Goal: Task Accomplishment & Management: Complete application form

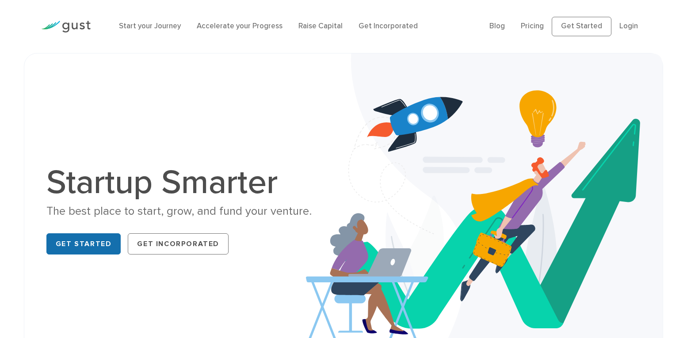
click at [70, 246] on link "Get Started" at bounding box center [83, 243] width 75 height 21
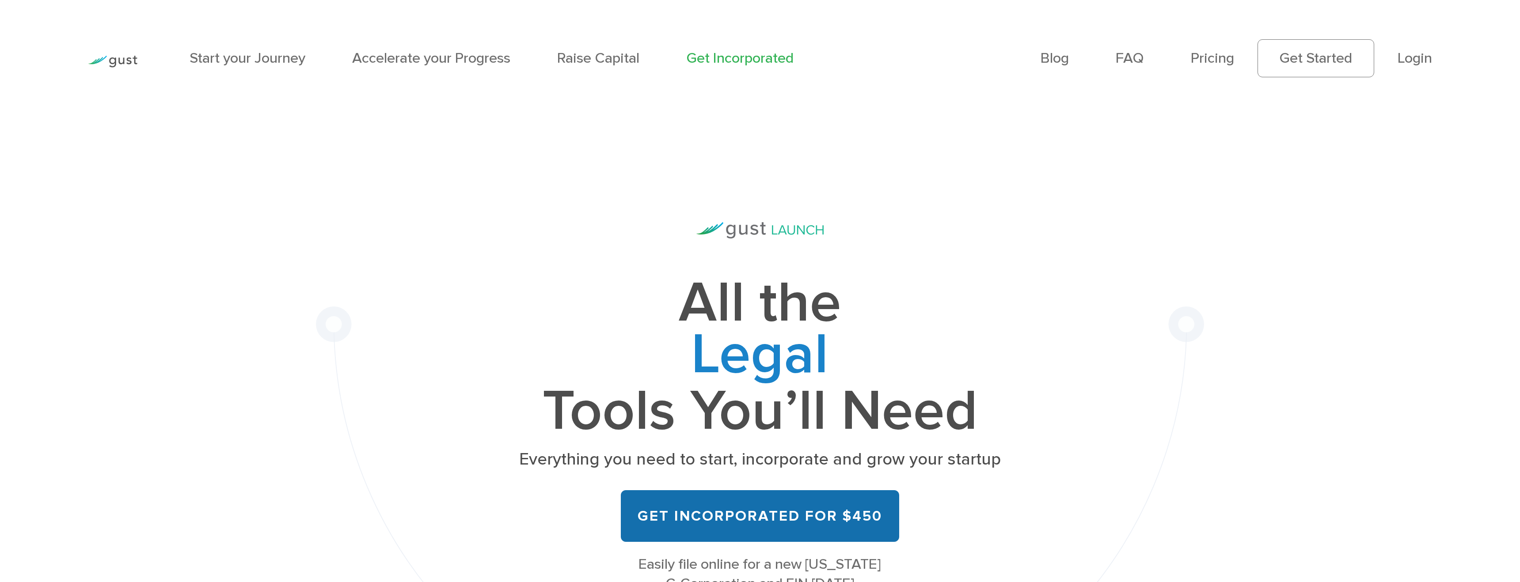
click at [704, 510] on link "Get Incorporated for $450" at bounding box center [760, 516] width 278 height 52
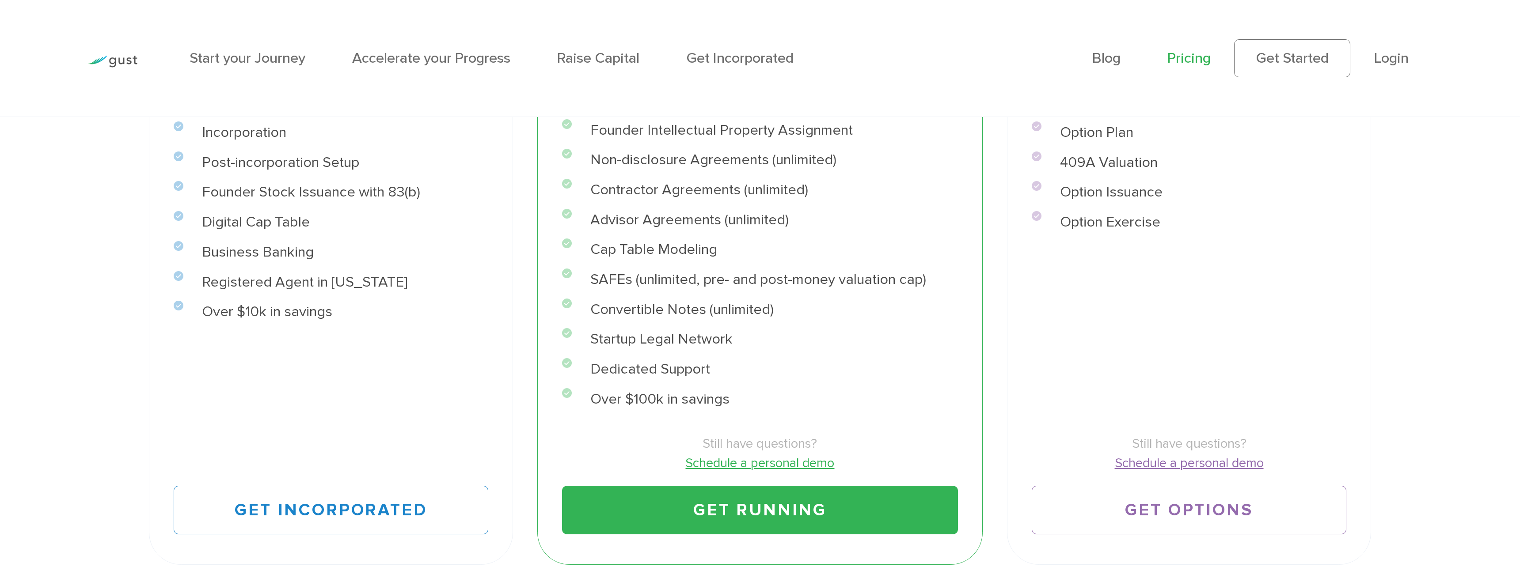
scroll to position [492, 0]
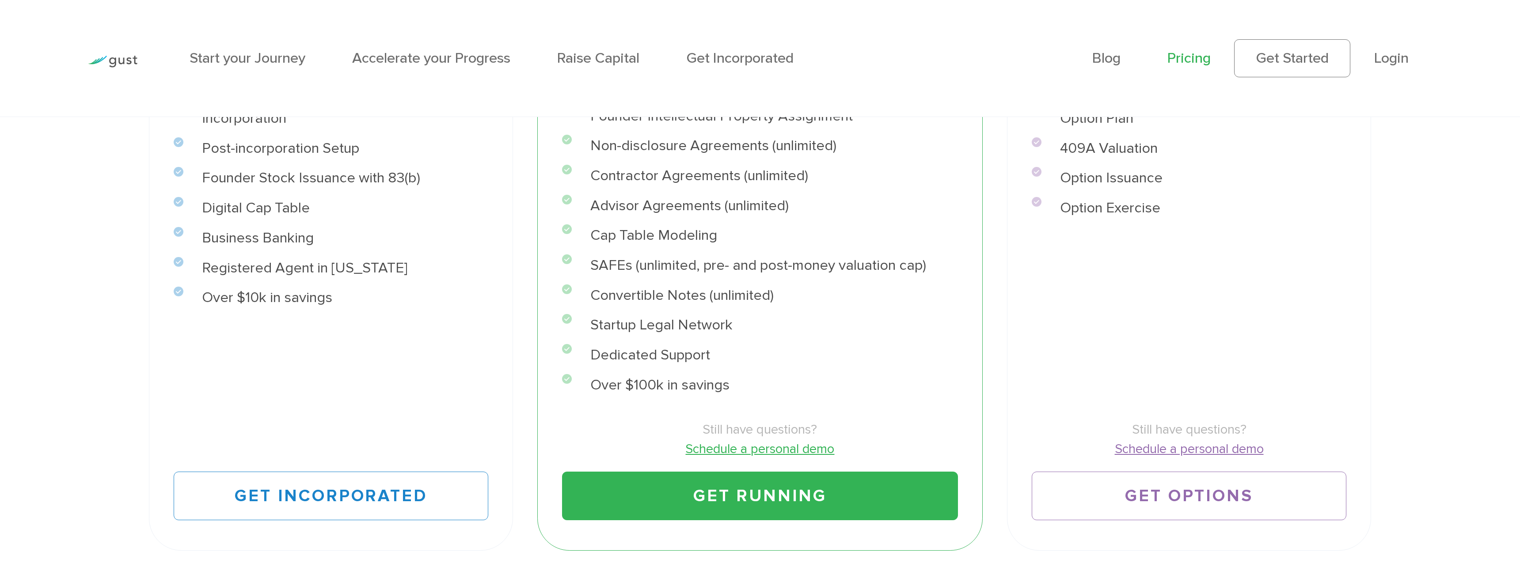
click at [690, 497] on link "Get Running" at bounding box center [760, 496] width 396 height 49
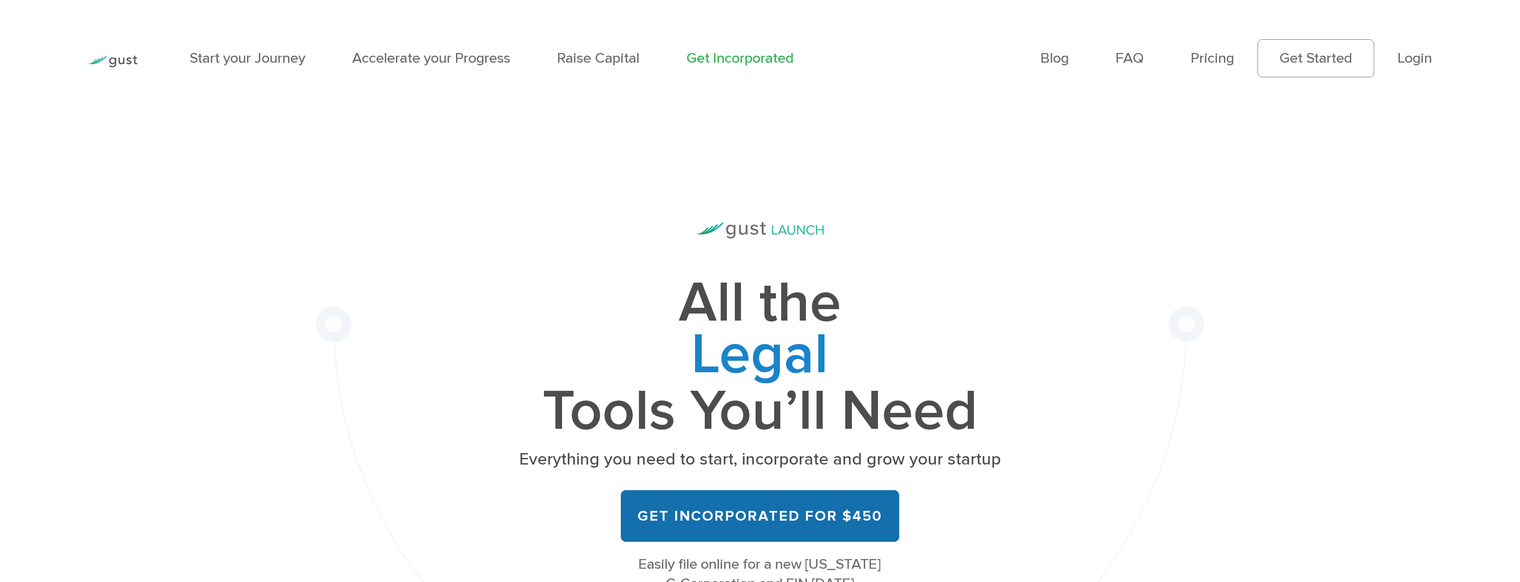
click at [669, 508] on link "Get Incorporated for $450" at bounding box center [760, 516] width 278 height 52
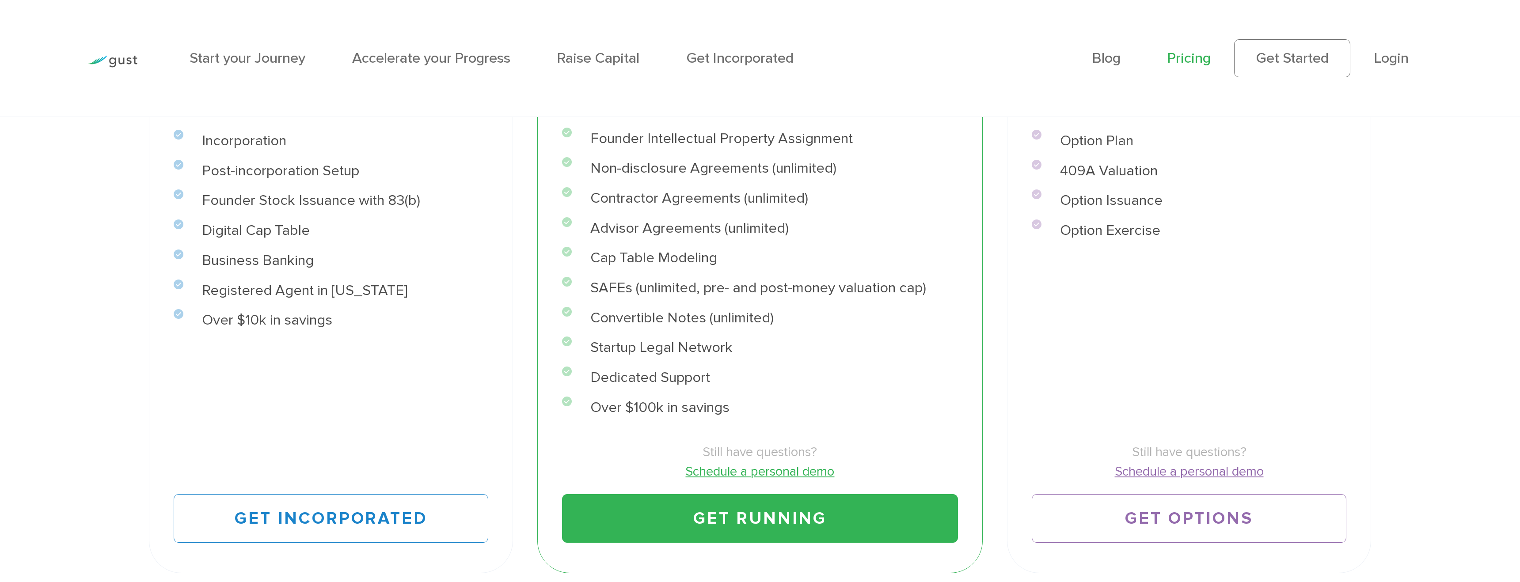
scroll to position [475, 0]
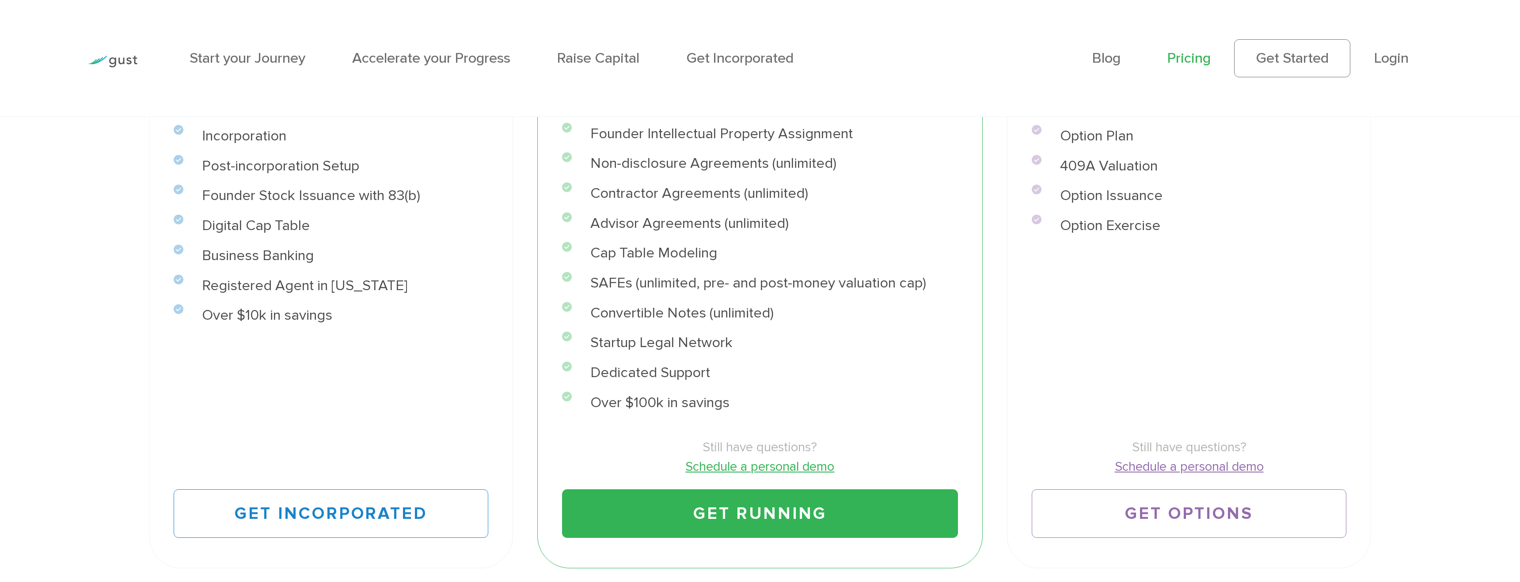
click at [729, 511] on link "Get Running" at bounding box center [760, 514] width 396 height 49
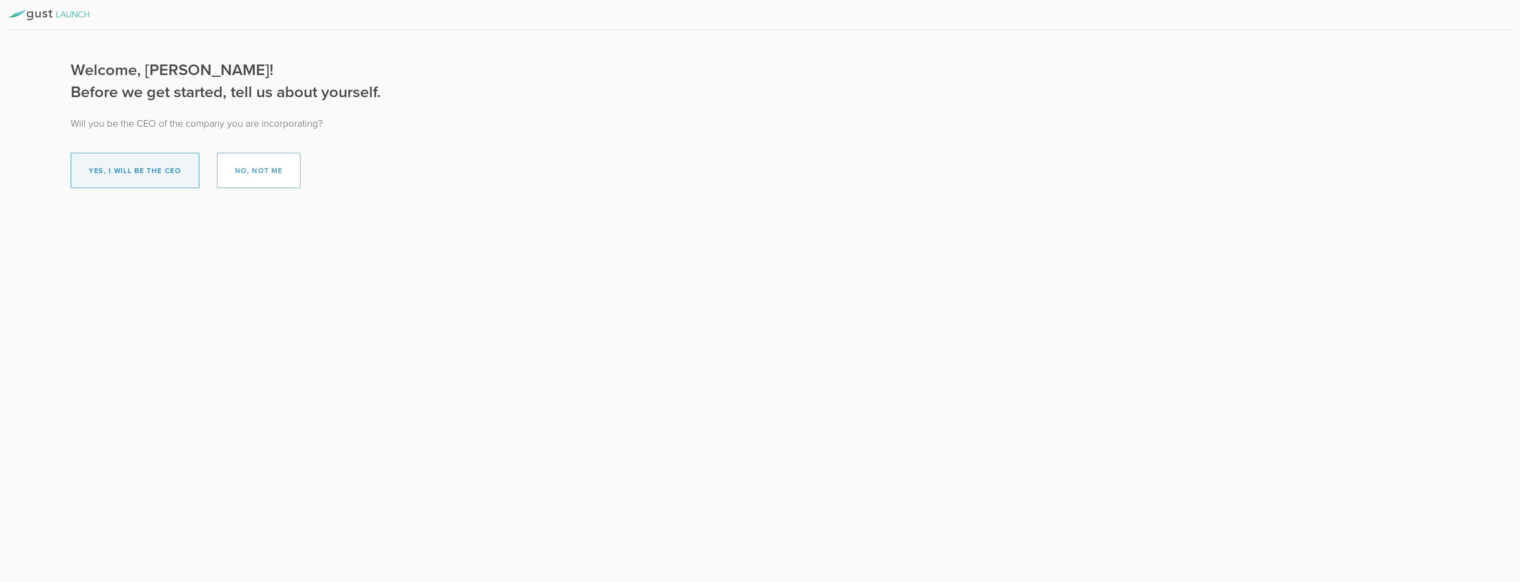
click at [130, 180] on button "Yes, I will be the CEO" at bounding box center [135, 170] width 129 height 35
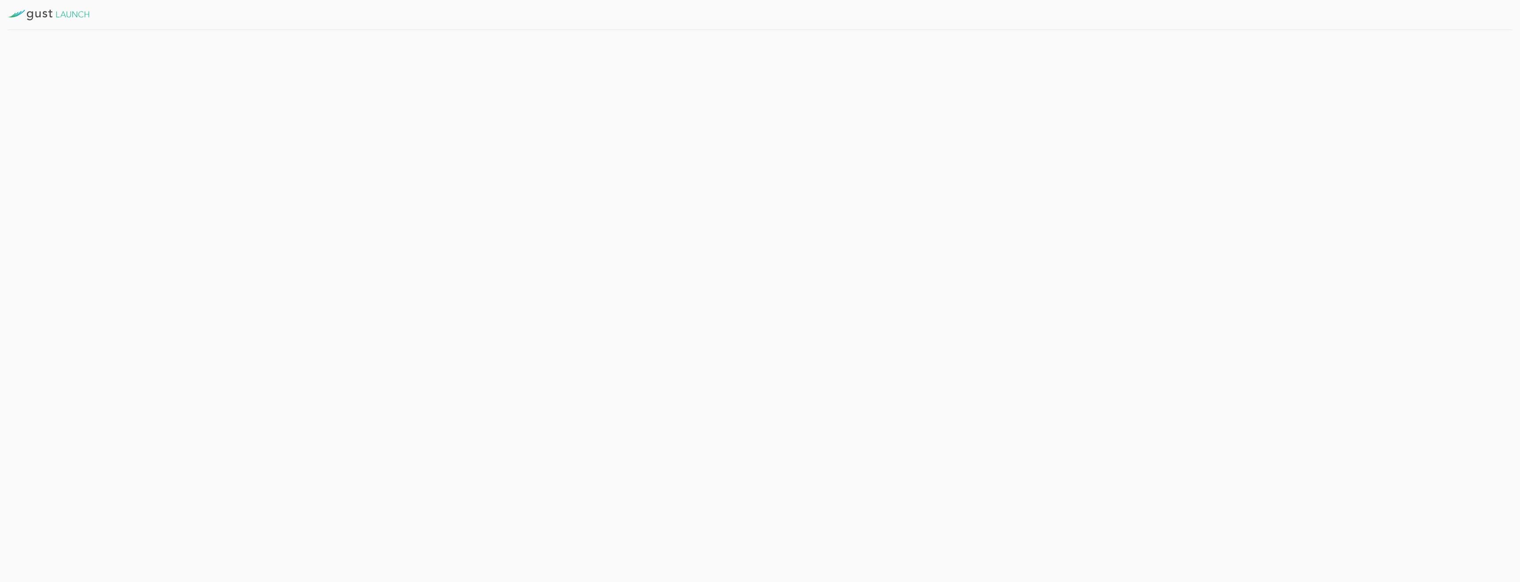
click at [211, 189] on button "Get Started" at bounding box center [227, 193] width 68 height 22
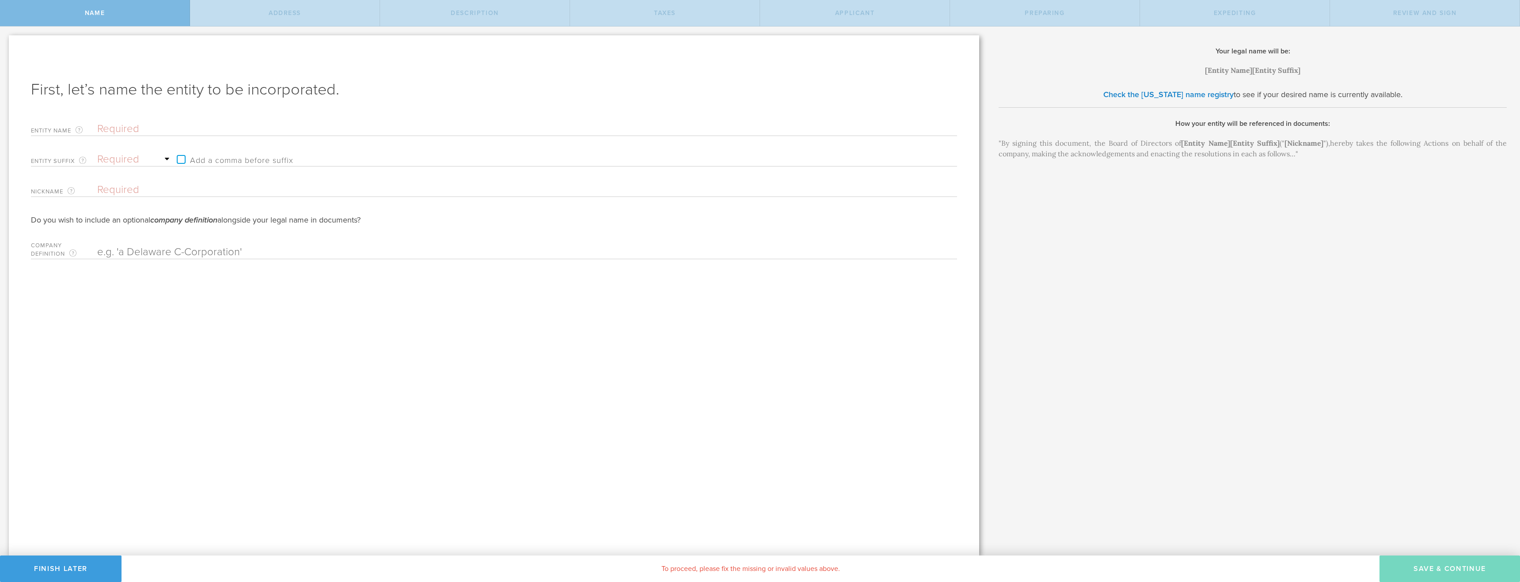
click at [109, 126] on input "text" at bounding box center [511, 128] width 829 height 13
type input "P"
type input "Pe"
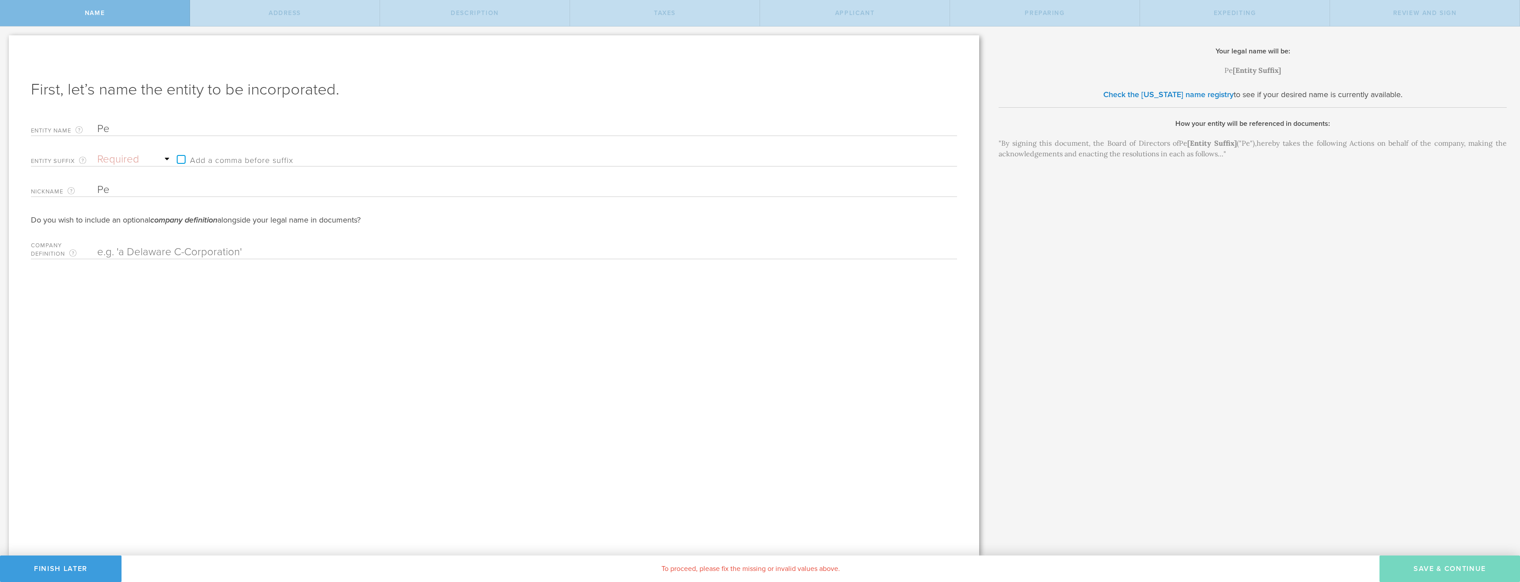
type input "Per"
type input "Perc"
type input "Perci"
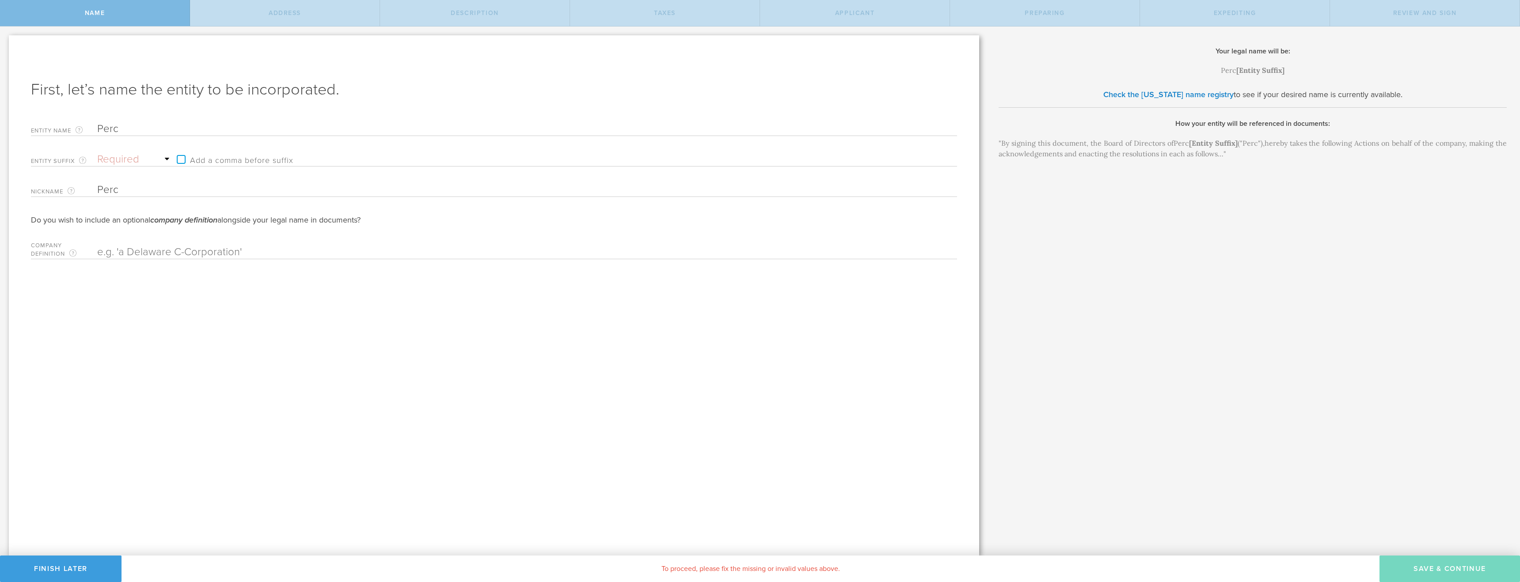
type input "Perci"
type input "Percix"
click at [165, 158] on select "Required Association Club Co. Company Corp. Corporation Foundation Fund Inc. In…" at bounding box center [134, 159] width 75 height 13
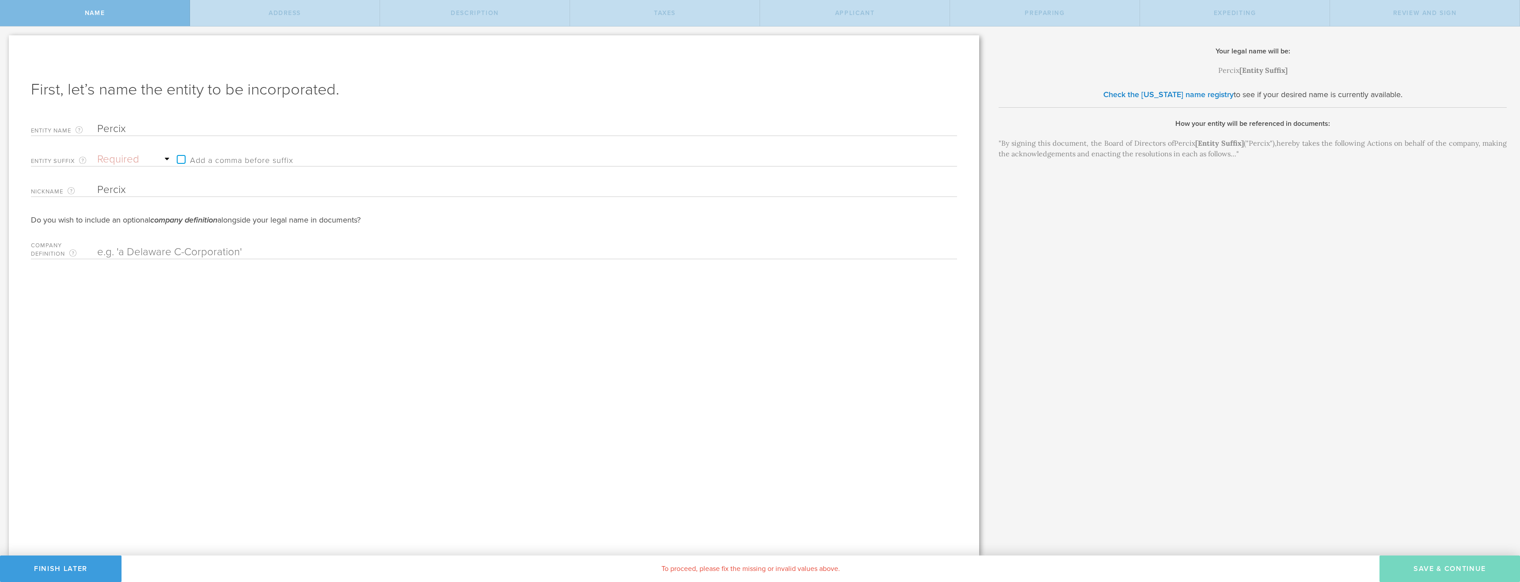
select select "corp."
click at [97, 153] on select "Required Association Club Co. Company Corp. Corporation Foundation Fund Inc. In…" at bounding box center [134, 159] width 75 height 13
click at [135, 255] on input "text" at bounding box center [511, 252] width 829 height 13
drag, startPoint x: 127, startPoint y: 252, endPoint x: 231, endPoint y: 248, distance: 103.5
click at [231, 248] on input "text" at bounding box center [511, 252] width 829 height 13
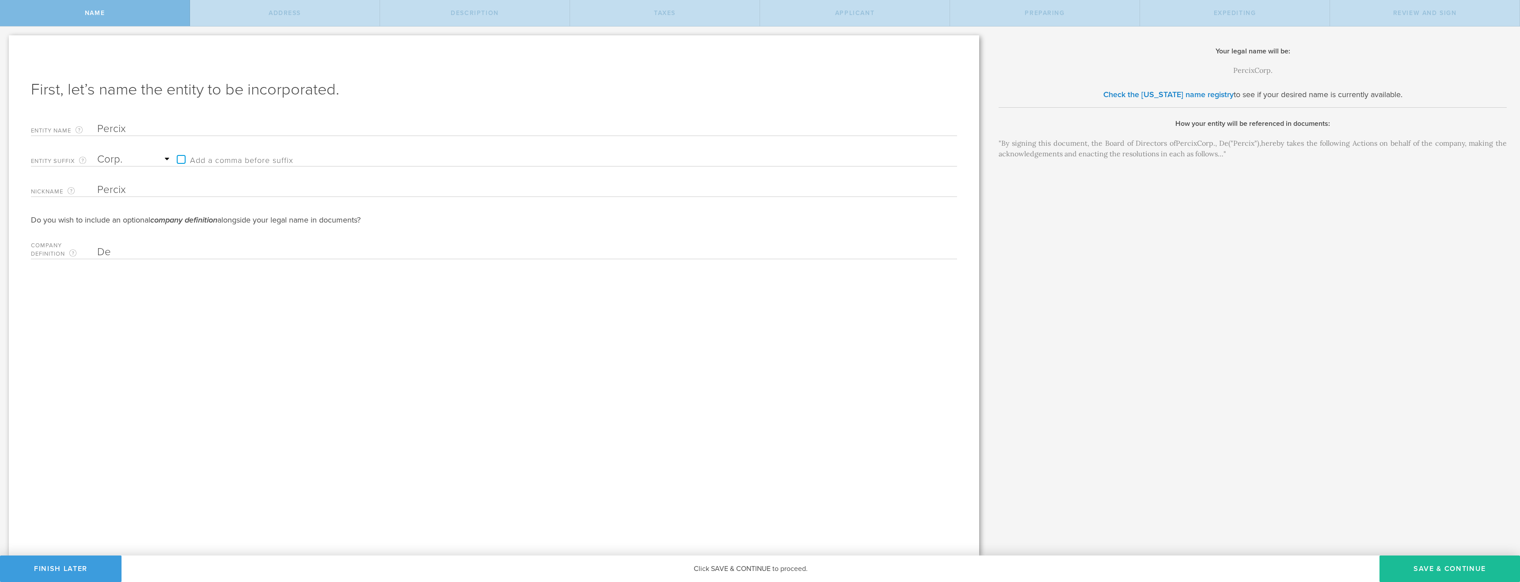
type input "D"
drag, startPoint x: 126, startPoint y: 251, endPoint x: 229, endPoint y: 256, distance: 102.7
click at [229, 256] on input "text" at bounding box center [511, 252] width 829 height 13
type input "De"
type input "[US_STATE] C-Corporation"
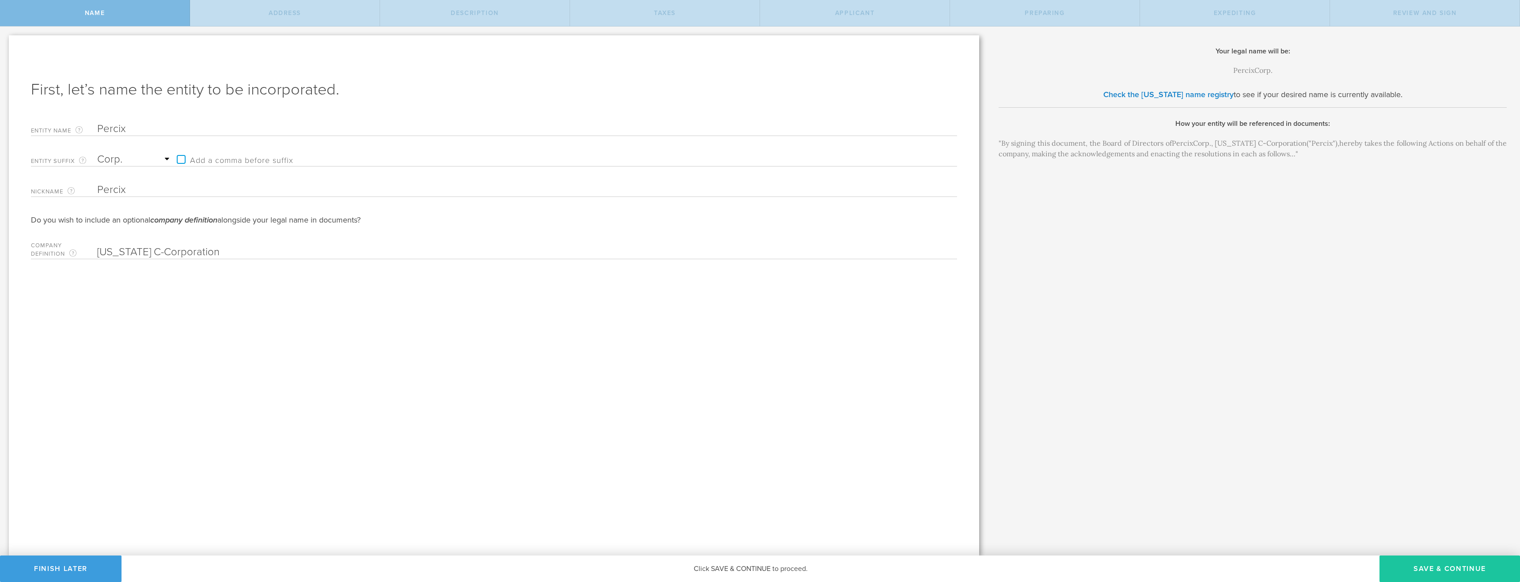
click at [1426, 576] on button "Save & Continue" at bounding box center [1449, 569] width 141 height 27
checkbox input "true"
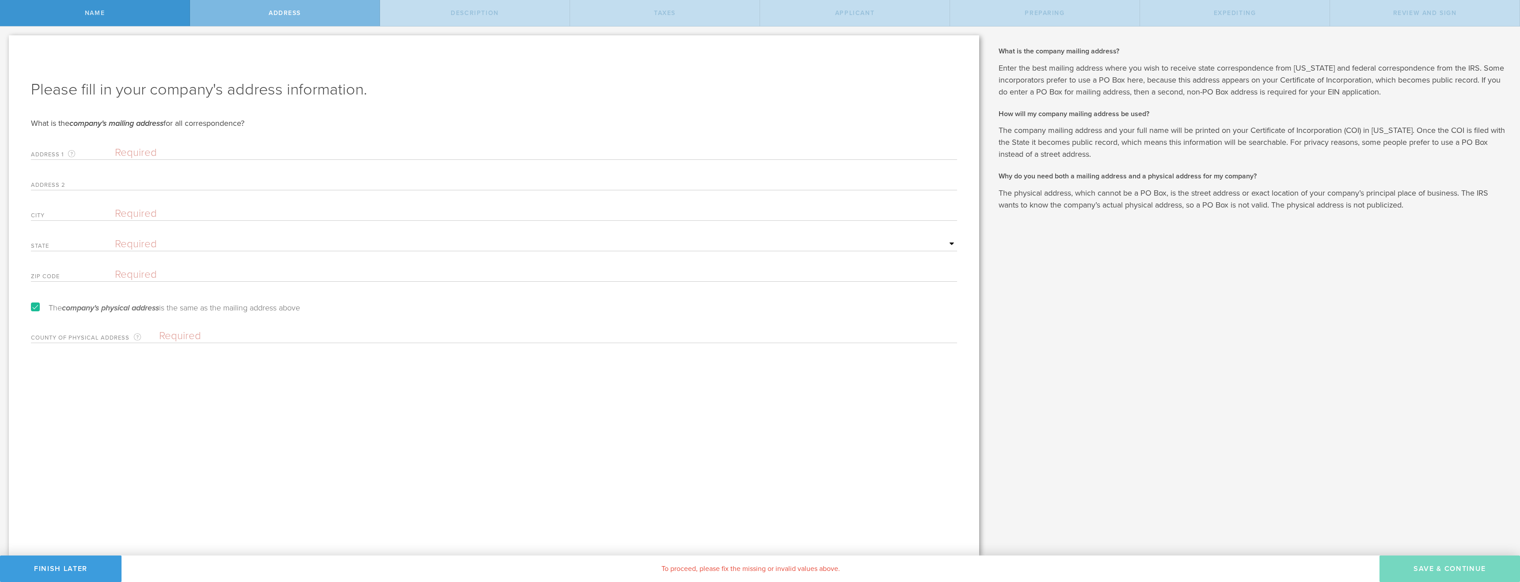
click at [131, 149] on input "text" at bounding box center [536, 152] width 842 height 13
type input "[STREET_ADDRESS]"
type input "[GEOGRAPHIC_DATA]"
select select "OR"
type input "97229"
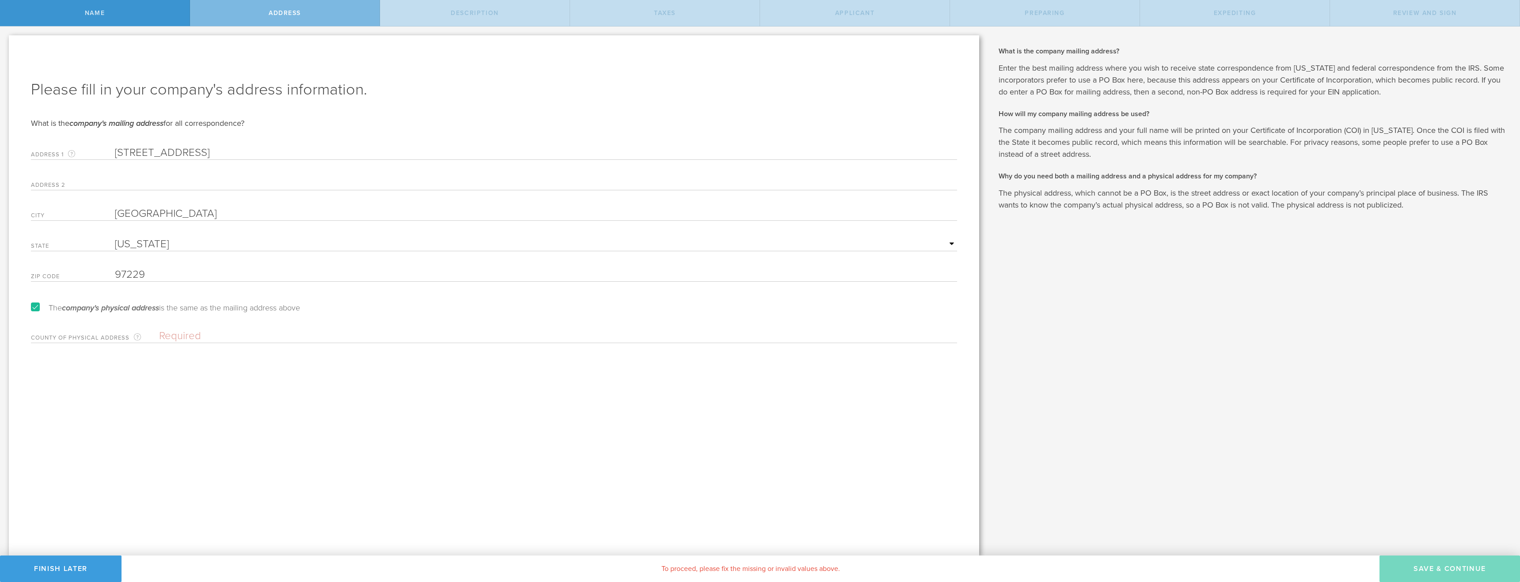
click at [169, 337] on input "text" at bounding box center [558, 336] width 798 height 13
type input "[US_STATE]"
click at [244, 410] on div "Please fill in your company's address information. What is the company's mailin…" at bounding box center [494, 295] width 970 height 521
click at [1413, 572] on button "Save & Continue" at bounding box center [1449, 569] width 141 height 27
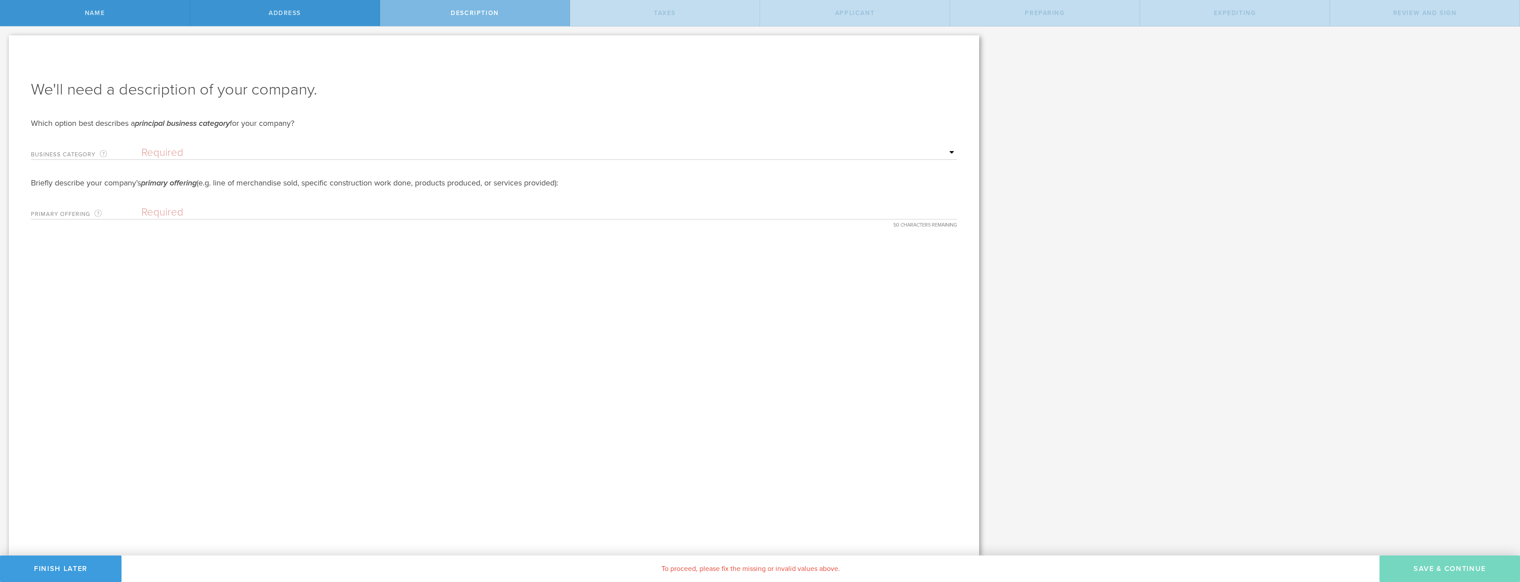
click at [164, 155] on select "Required Accommodation & food service Construction Finance & insurance Health c…" at bounding box center [549, 152] width 816 height 13
select select "other"
click at [141, 146] on select "Required Accommodation & food service Construction Finance & insurance Health c…" at bounding box center [549, 152] width 816 height 13
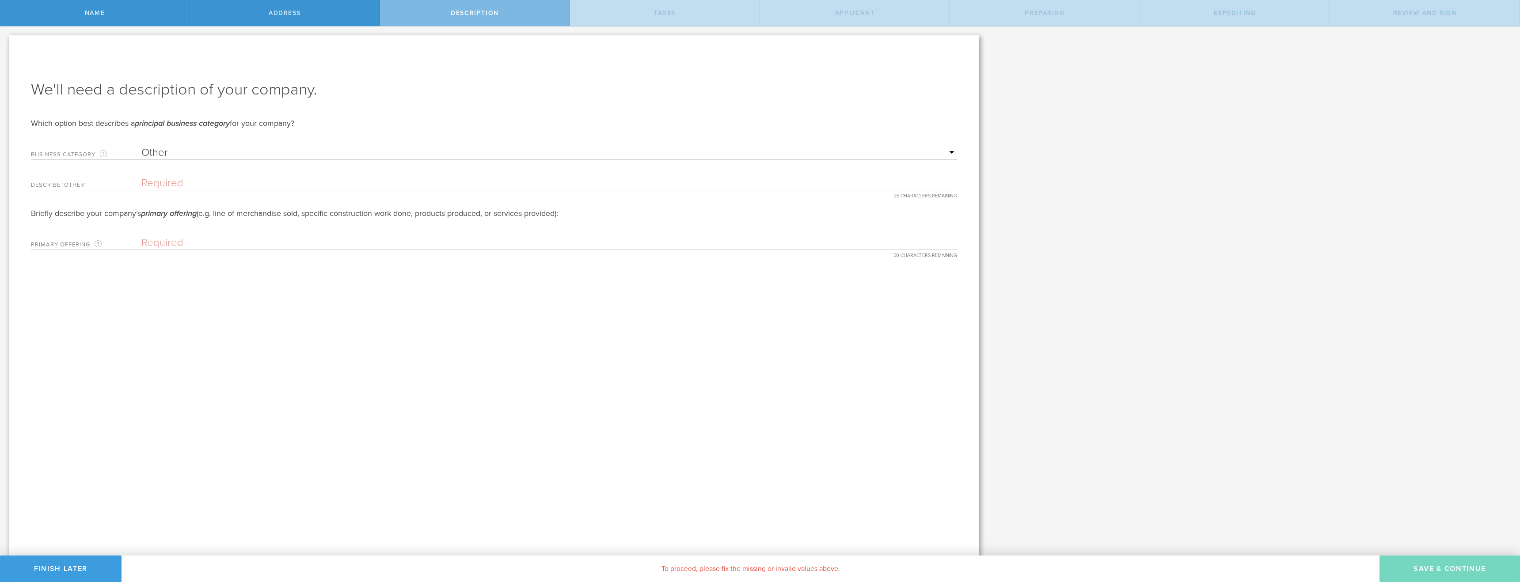
click at [153, 183] on input "text" at bounding box center [549, 183] width 816 height 13
type input "P"
click at [156, 149] on select "Required Accommodation & food service Construction Finance & insurance Health c…" at bounding box center [549, 152] width 816 height 13
click at [251, 183] on input "Healthcare Analytics" at bounding box center [549, 183] width 816 height 13
type input "Healthcare Analytics"
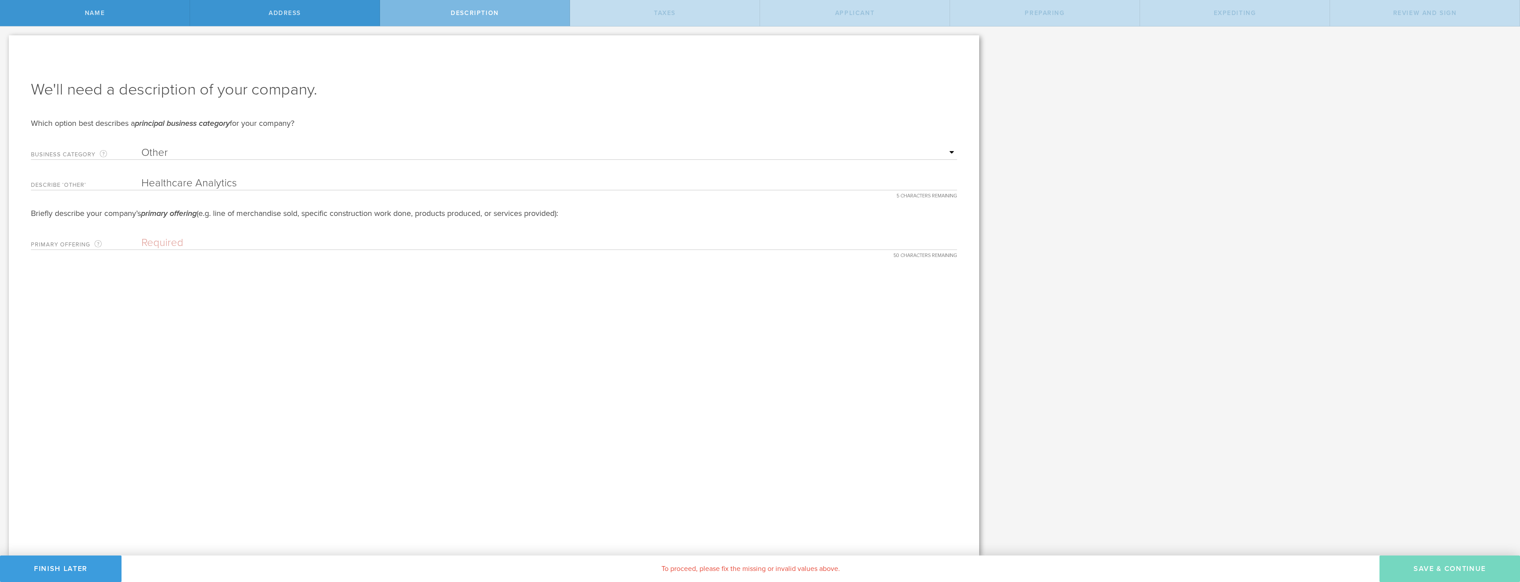
click at [151, 241] on input "text" at bounding box center [549, 242] width 816 height 13
click at [340, 303] on div "We'll need a description of your company. Which option best describes a princip…" at bounding box center [494, 295] width 970 height 521
click at [199, 243] on input "Healthcare visual Analytics" at bounding box center [549, 242] width 816 height 13
type input "Healthcare Visual Analytics"
click at [172, 152] on select "Required Accommodation & food service Construction Finance & insurance Health c…" at bounding box center [549, 152] width 816 height 13
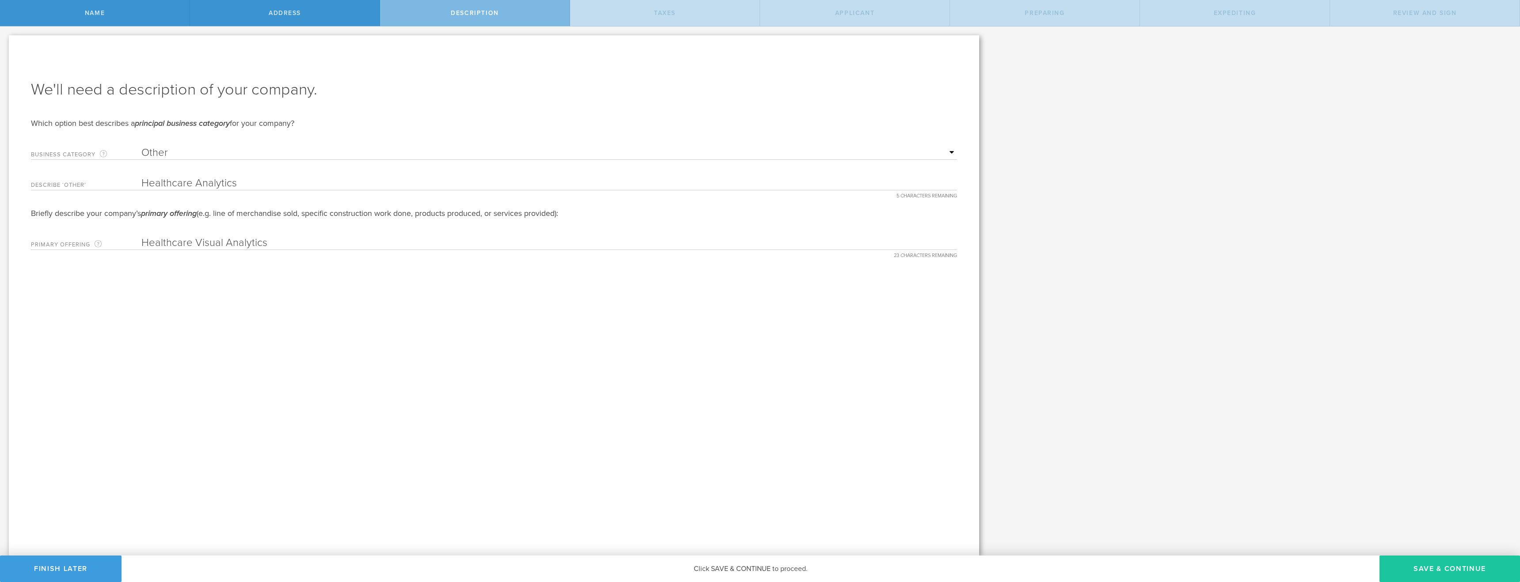
click at [1426, 573] on button "Save & Continue" at bounding box center [1449, 569] width 141 height 27
type input "0"
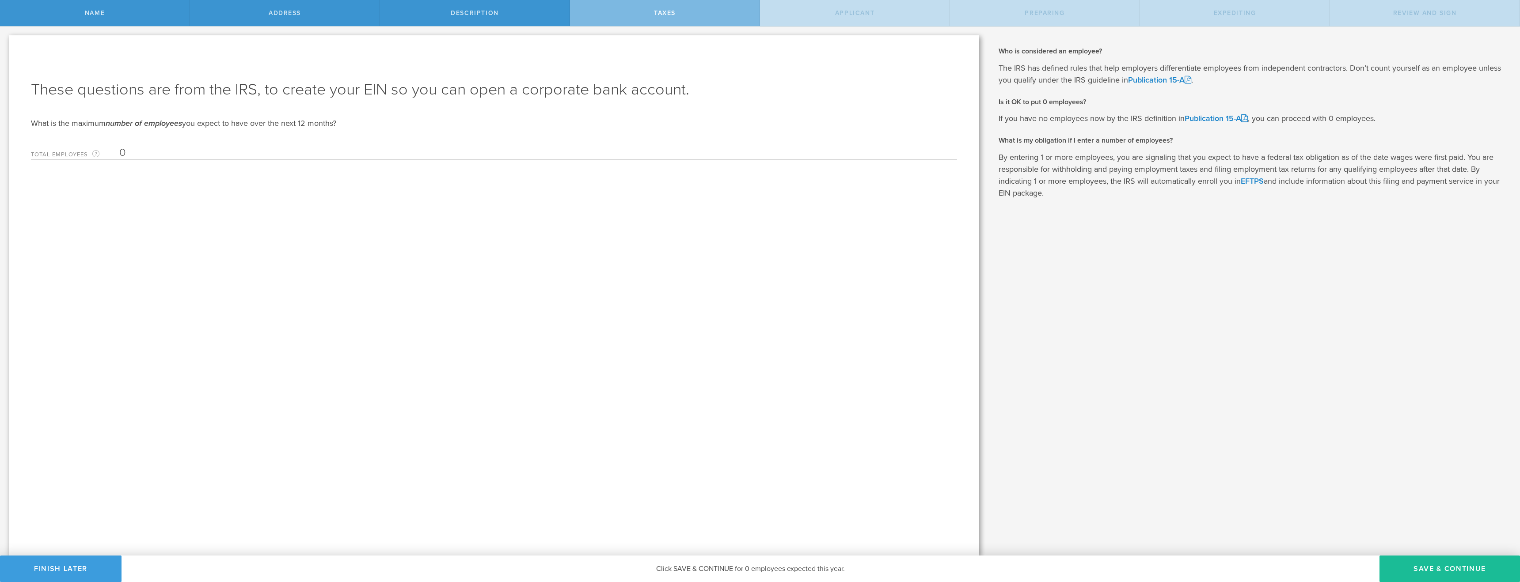
click at [137, 150] on input "0" at bounding box center [535, 152] width 833 height 13
type input "5"
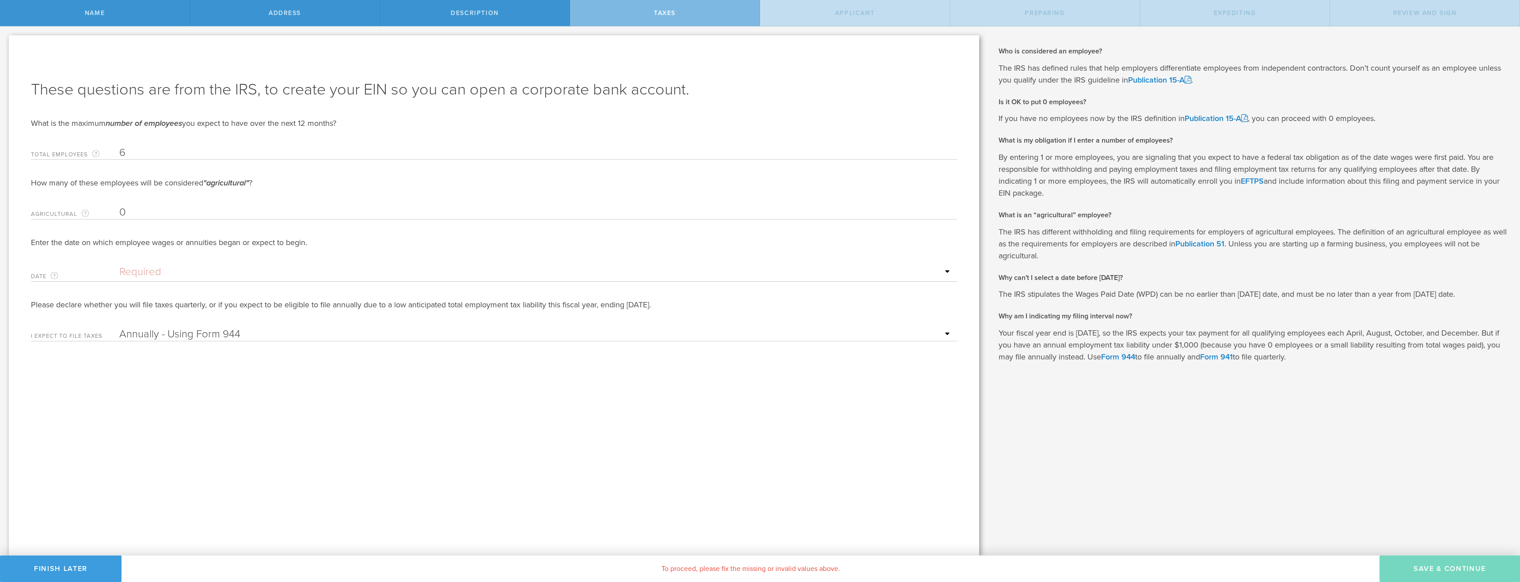
type input "6"
click at [130, 274] on input "text" at bounding box center [535, 272] width 833 height 13
click at [216, 288] on icon at bounding box center [217, 286] width 4 height 11
click at [215, 285] on icon at bounding box center [217, 286] width 4 height 11
click at [203, 311] on span "1" at bounding box center [206, 310] width 16 height 15
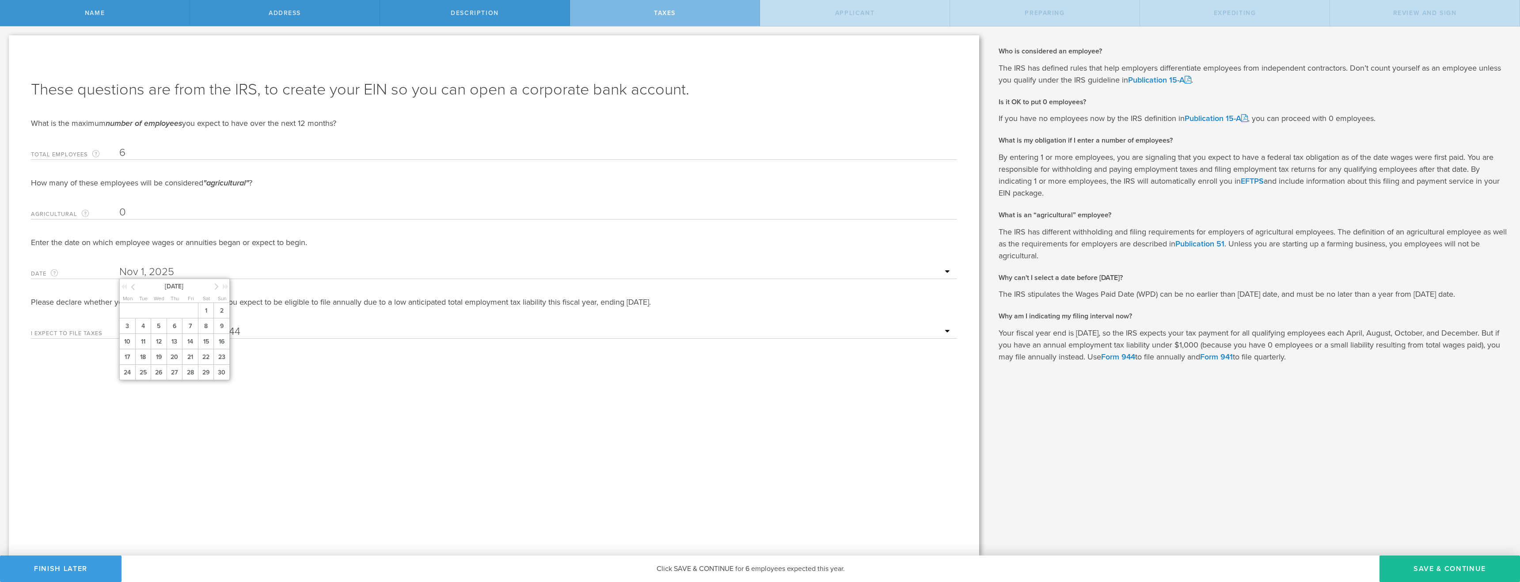
click at [167, 270] on input "text" at bounding box center [535, 272] width 833 height 13
click at [131, 289] on icon at bounding box center [133, 286] width 4 height 11
click at [158, 308] on span "1" at bounding box center [159, 310] width 16 height 15
click at [1417, 568] on button "Save & Continue" at bounding box center [1449, 569] width 141 height 27
type input "CEO"
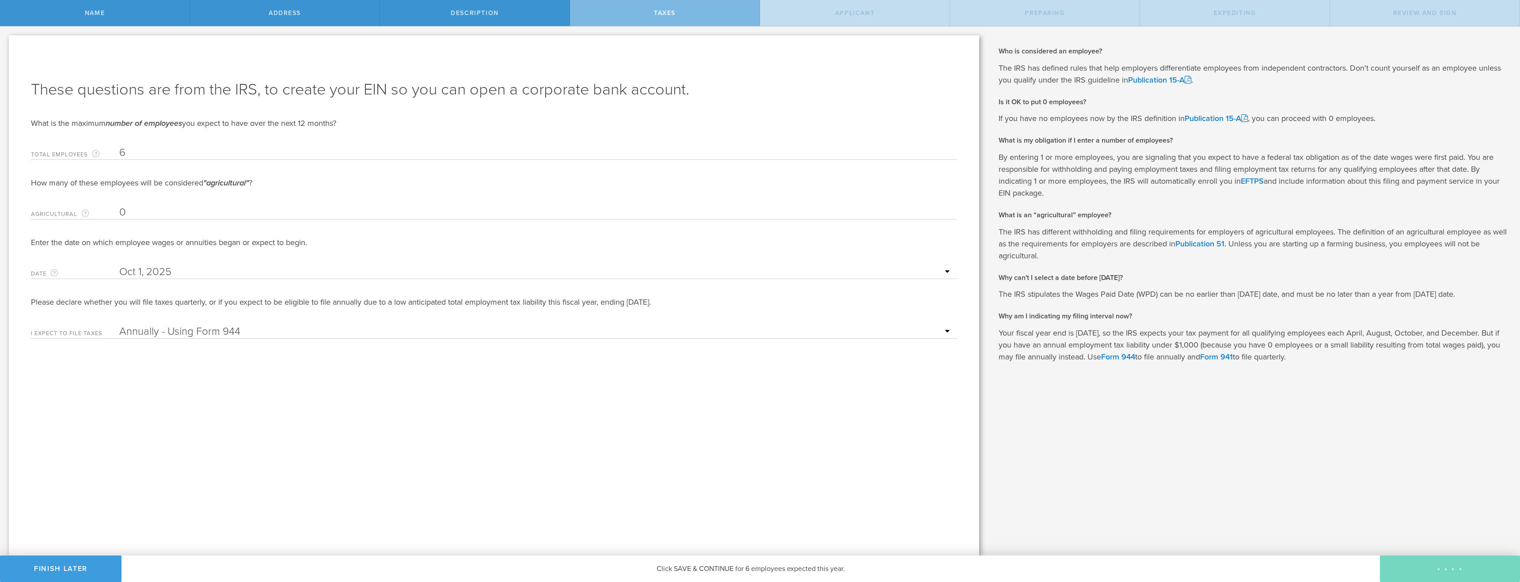
select select "US"
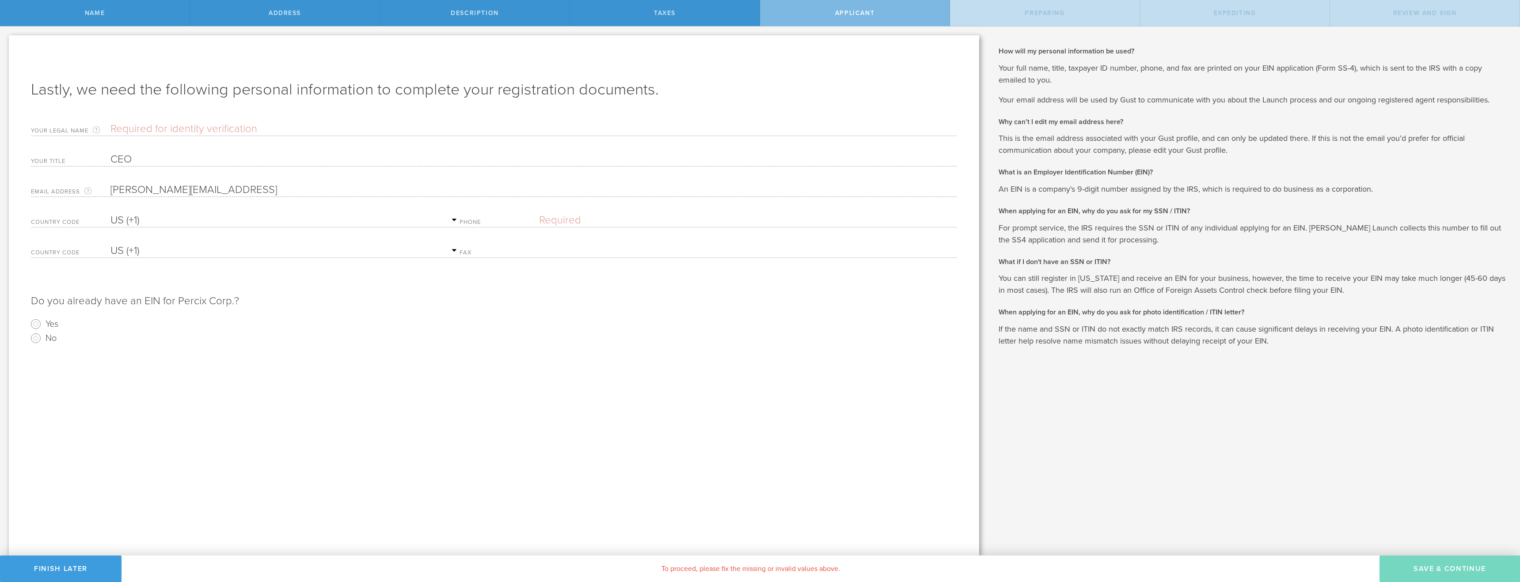
click at [129, 128] on input "text" at bounding box center [533, 128] width 847 height 13
type input "[PERSON_NAME]"
select select "AG"
type input "[PHONE_NUMBER]"
click at [156, 221] on select "AC (+247) AD (+376) AE (+971) AF (+93) AG (+1) AI (+1) AL (+355) AM (+374) AO (…" at bounding box center [284, 220] width 349 height 13
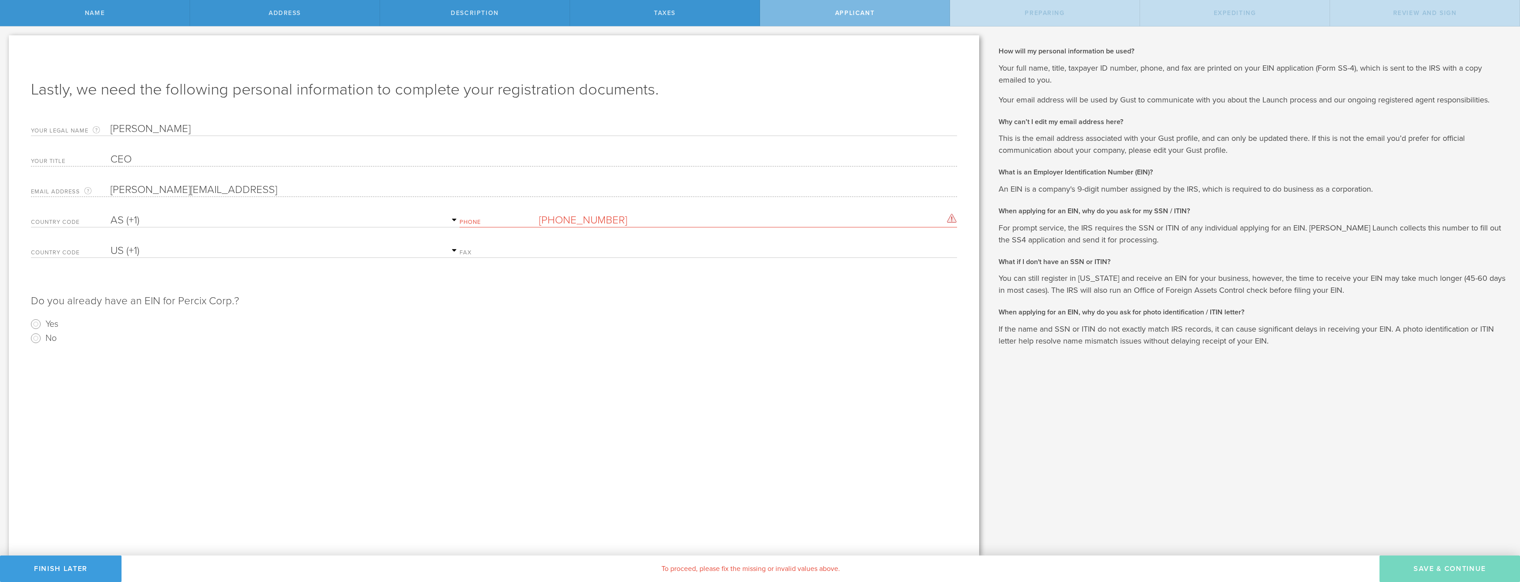
click at [110, 214] on select "AC (+247) AD (+376) AE (+971) AF (+93) AG (+1) AI (+1) AL (+355) AM (+374) AO (…" at bounding box center [284, 220] width 349 height 13
click at [132, 220] on select "AC (+247) AD (+376) AE (+971) AF (+93) AG (+1) AI (+1) AL (+355) AM (+374) AO (…" at bounding box center [284, 220] width 349 height 13
select select "US"
click at [110, 214] on select "AC (+247) AD (+376) AE (+971) AF (+93) AG (+1) AI (+1) AL (+355) AM (+374) AO (…" at bounding box center [284, 220] width 349 height 13
click at [670, 303] on p "Do you already have an EIN for Percix Corp.?" at bounding box center [494, 296] width 926 height 23
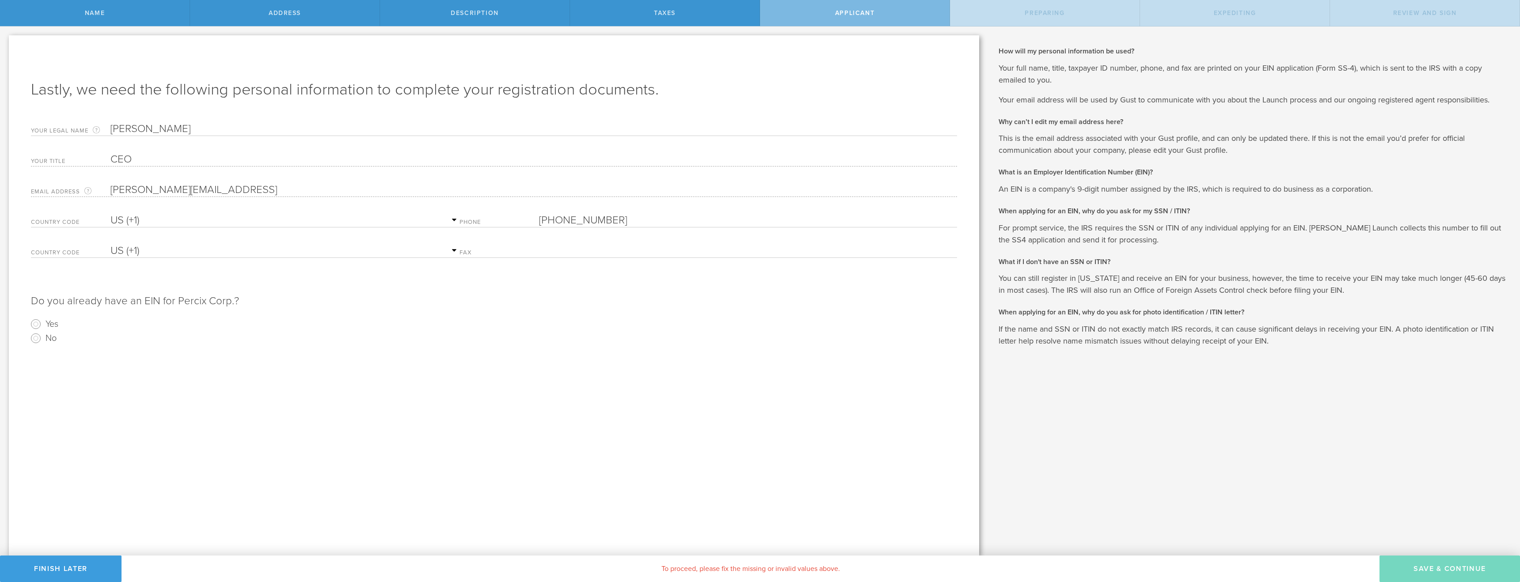
click at [460, 251] on select "AC (+247) AD (+376) AE (+971) AF (+93) AG (+1) AI (+1) AL (+355) AM (+374) AO (…" at bounding box center [284, 250] width 349 height 13
click at [110, 244] on select "AC (+247) AD (+376) AE (+971) AF (+93) AG (+1) AI (+1) AL (+355) AM (+374) AO (…" at bounding box center [284, 250] width 349 height 13
click at [560, 248] on input "text" at bounding box center [748, 250] width 418 height 13
click at [34, 341] on input "No" at bounding box center [36, 338] width 14 height 14
radio input "true"
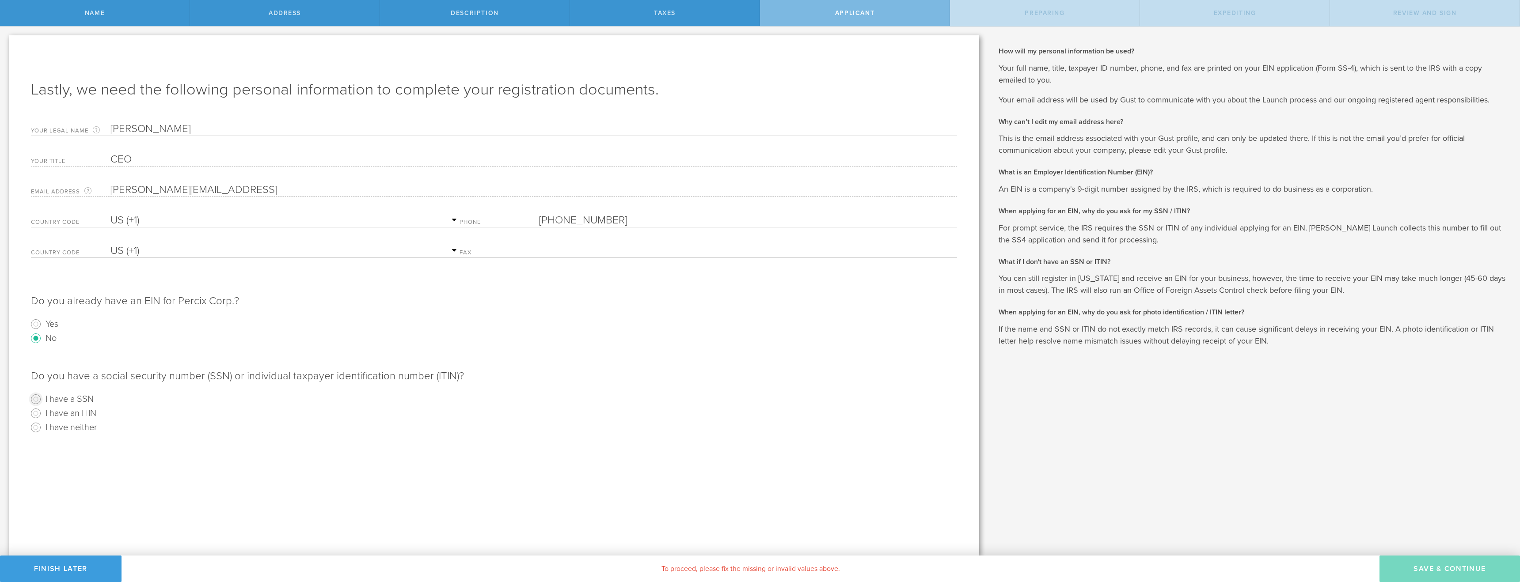
click at [36, 399] on input "I have a SSN" at bounding box center [36, 399] width 14 height 14
radio input "true"
click at [53, 509] on div "Add file" at bounding box center [54, 509] width 46 height 15
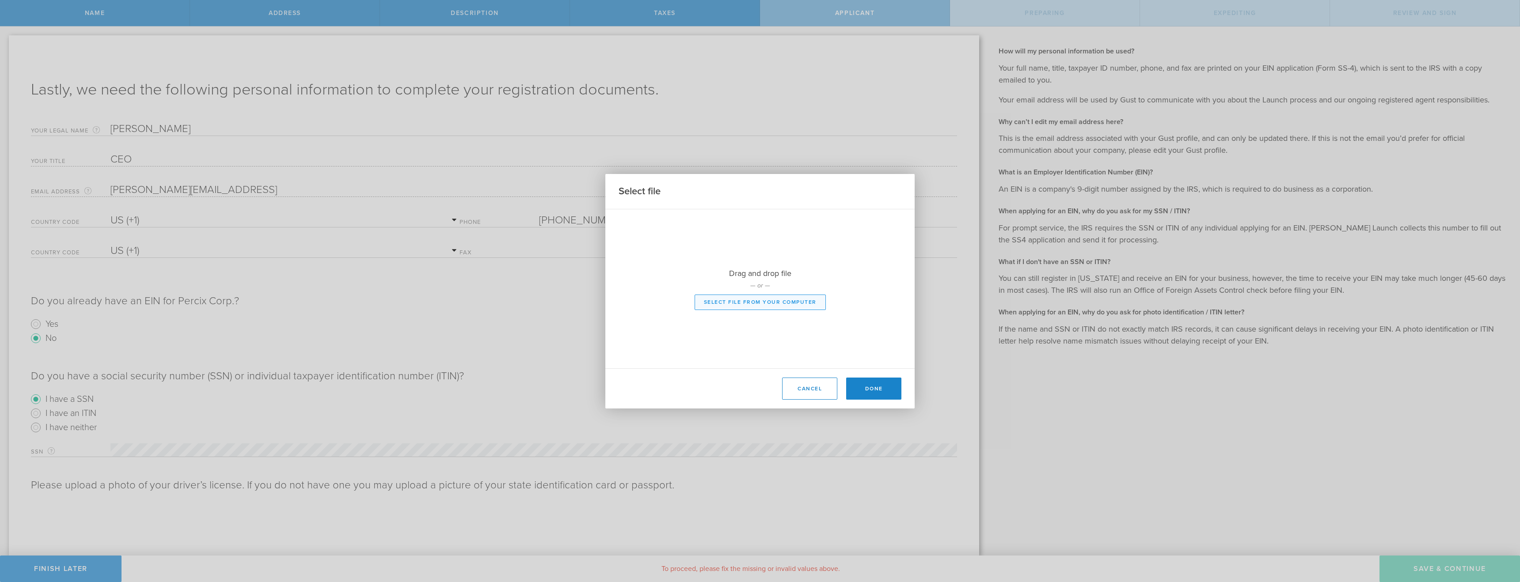
click at [729, 305] on button "Select file from your computer" at bounding box center [760, 302] width 131 height 15
type input "C:\fakepath\DRIVER LICENSE_2.pdf"
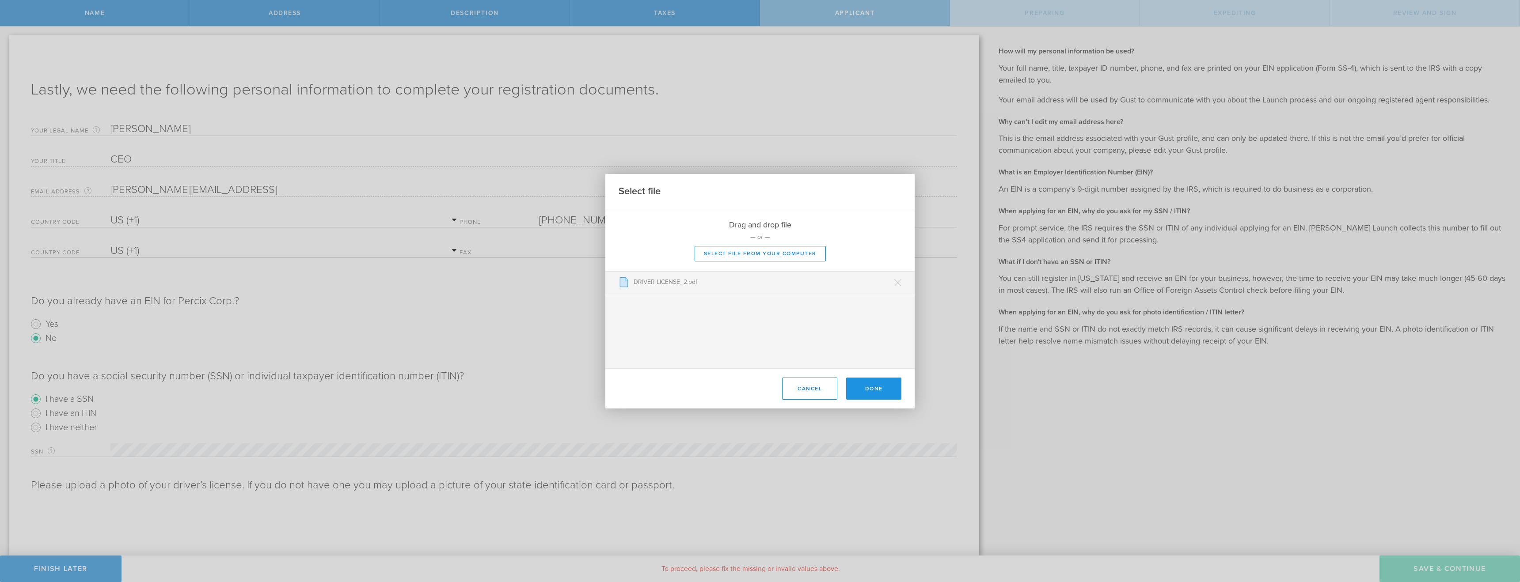
click at [871, 387] on button "Done" at bounding box center [873, 389] width 55 height 22
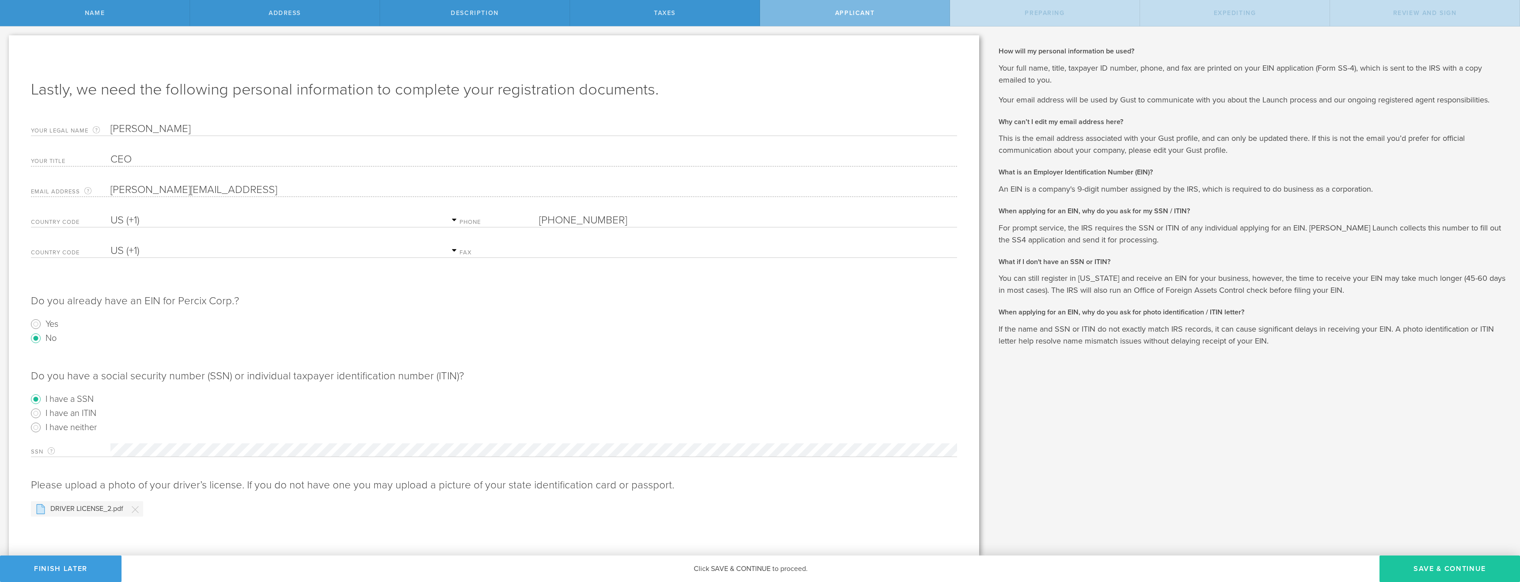
click at [1426, 577] on button "Save & Continue" at bounding box center [1449, 569] width 141 height 27
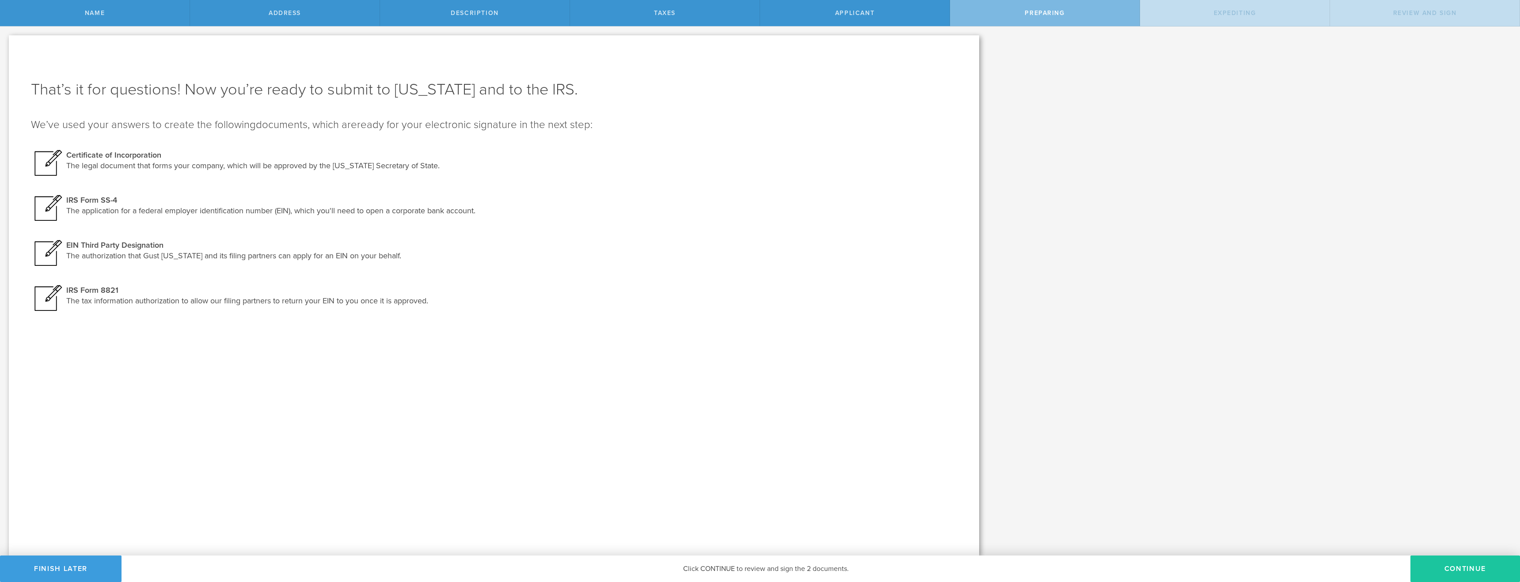
click at [1445, 567] on button "Continue" at bounding box center [1465, 569] width 110 height 27
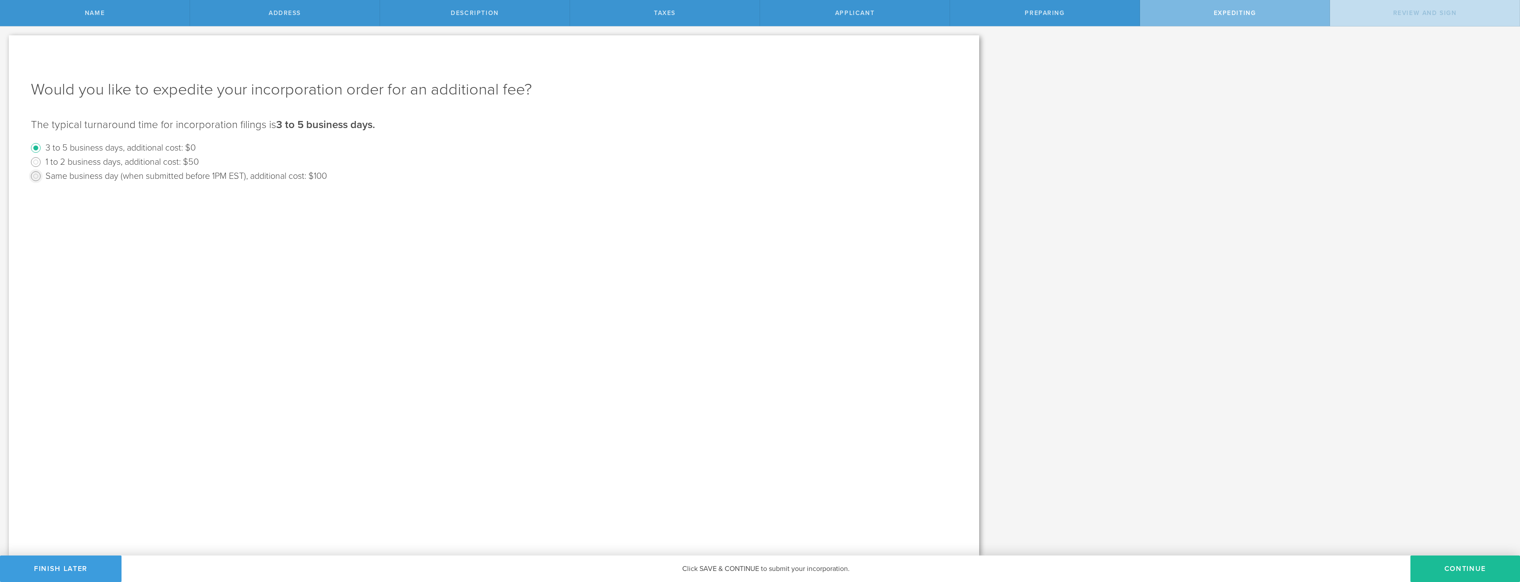
click at [37, 176] on input "Same business day (when submitted before 1PM EST), additional cost: $100" at bounding box center [36, 176] width 14 height 14
radio input "true"
radio input "false"
click at [1446, 569] on button "Continue" at bounding box center [1465, 569] width 110 height 27
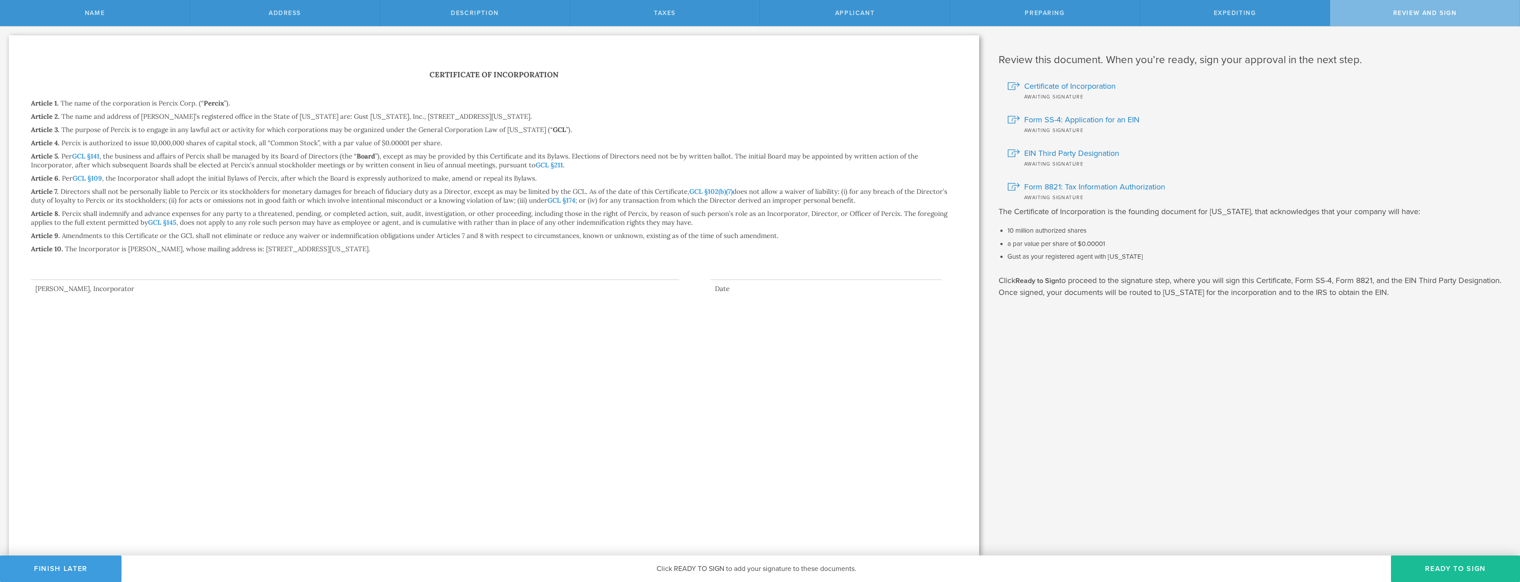
click at [63, 270] on div at bounding box center [355, 262] width 648 height 35
click at [1422, 562] on button "Ready to Sign" at bounding box center [1455, 569] width 129 height 27
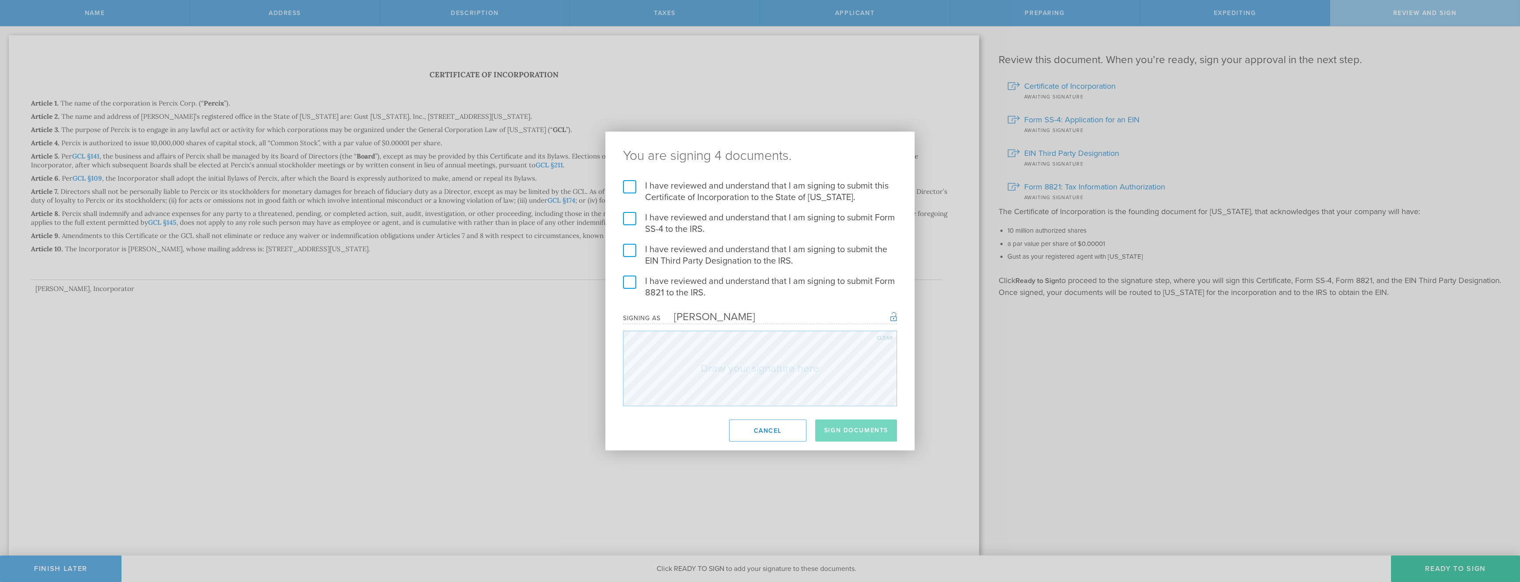
click at [625, 186] on label "I have reviewed and understand that I am signing to submit this Certificate of …" at bounding box center [760, 191] width 274 height 23
click at [0, 0] on input "I have reviewed and understand that I am signing to submit this Certificate of …" at bounding box center [0, 0] width 0 height 0
click at [631, 218] on label "I have reviewed and understand that I am signing to submit Form SS-4 to the IRS." at bounding box center [760, 223] width 274 height 23
click at [0, 0] on input "I have reviewed and understand that I am signing to submit Form SS-4 to the IRS." at bounding box center [0, 0] width 0 height 0
click at [628, 252] on label "I have reviewed and understand that I am signing to submit the EIN Third Party …" at bounding box center [760, 255] width 274 height 23
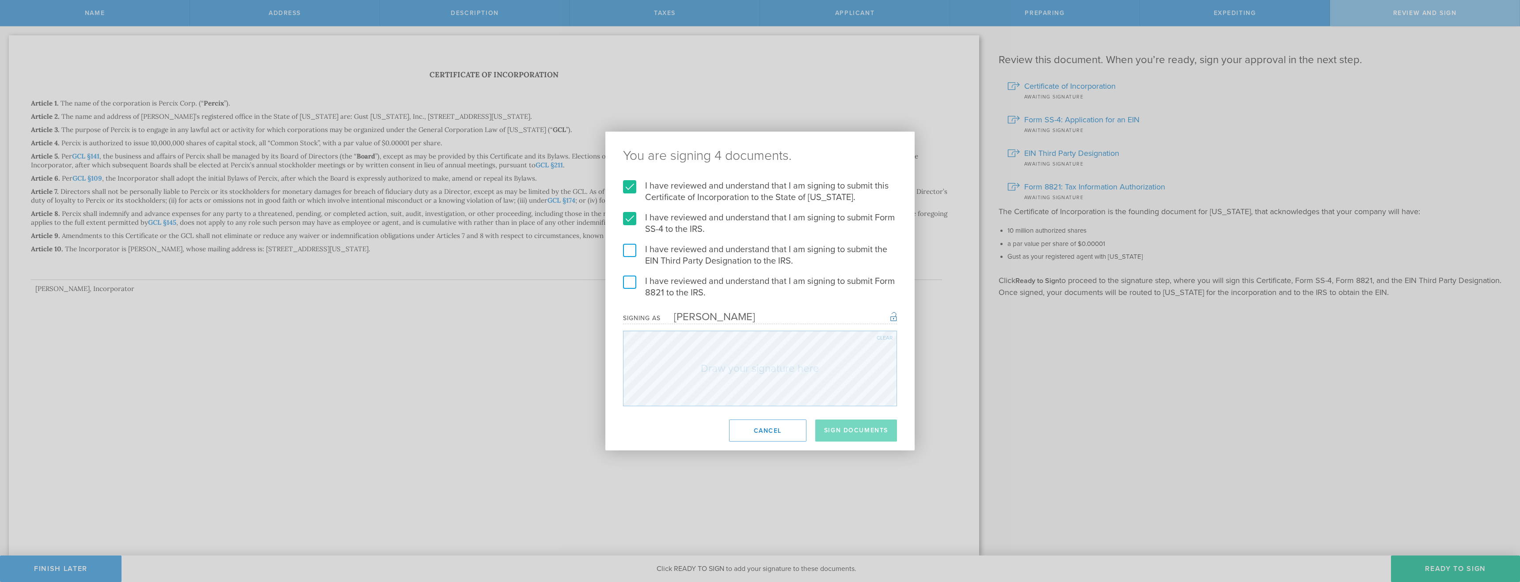
click at [0, 0] on input "I have reviewed and understand that I am signing to submit the EIN Third Party …" at bounding box center [0, 0] width 0 height 0
click at [628, 282] on label "I have reviewed and understand that I am signing to submit Form 8821 to the IRS." at bounding box center [760, 287] width 274 height 23
click at [0, 0] on input "I have reviewed and understand that I am signing to submit Form 8821 to the IRS." at bounding box center [0, 0] width 0 height 0
click at [847, 433] on button "Sign Documents" at bounding box center [856, 431] width 82 height 22
